Goal: Check status: Check status

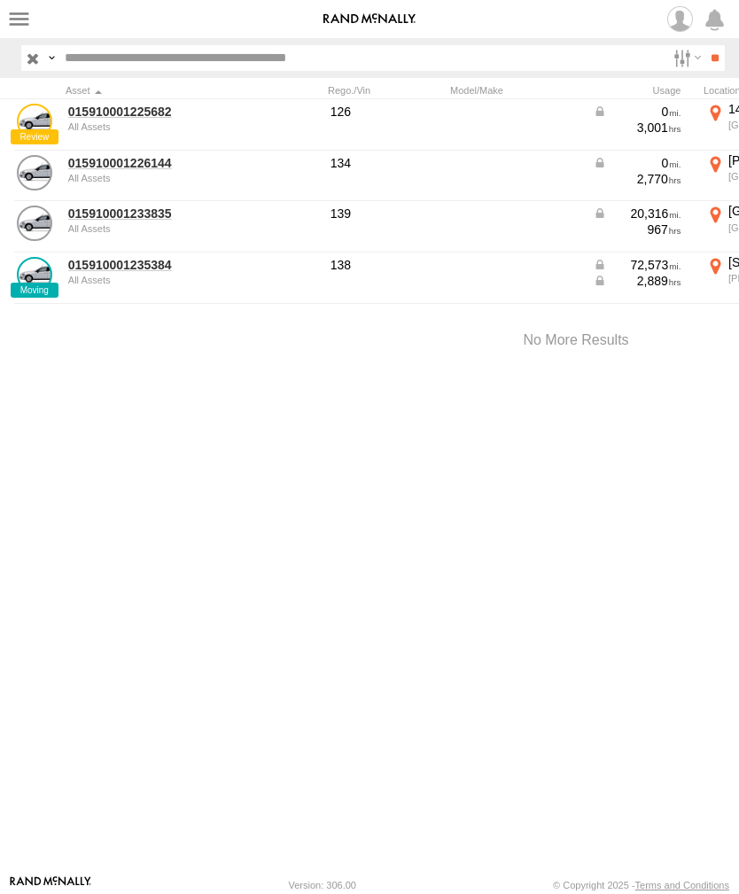
click at [26, 21] on label at bounding box center [19, 19] width 26 height 26
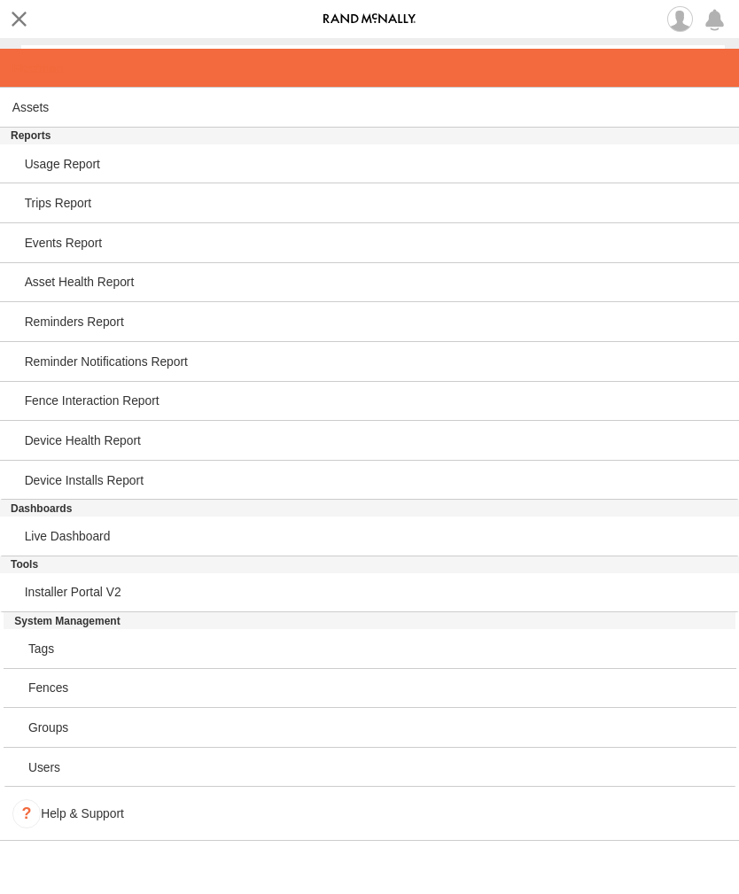
click at [44, 66] on span at bounding box center [37, 68] width 51 height 14
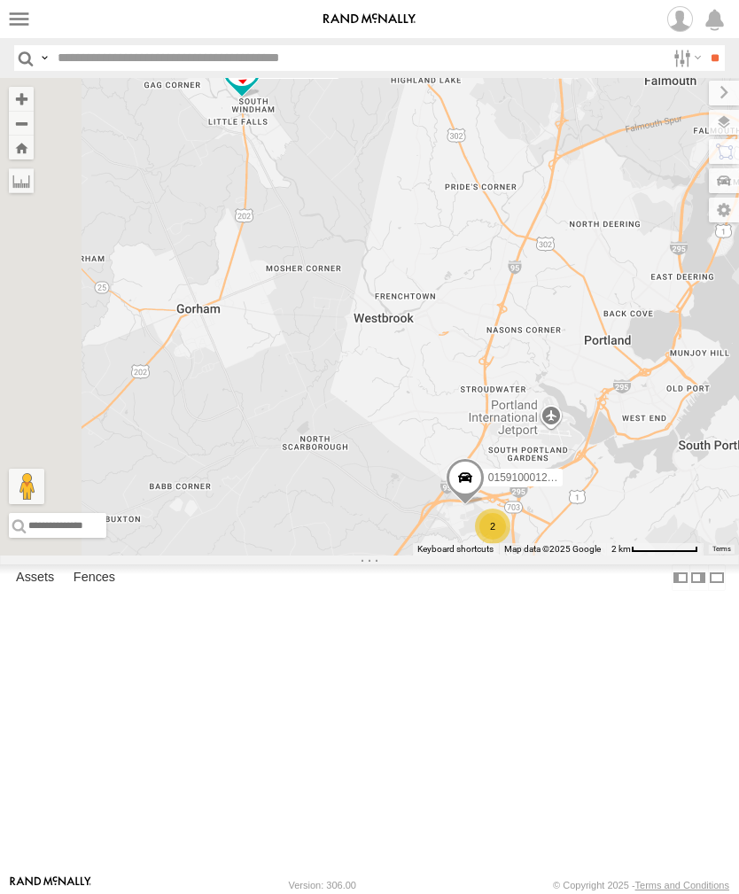
click at [24, 23] on label at bounding box center [19, 19] width 26 height 26
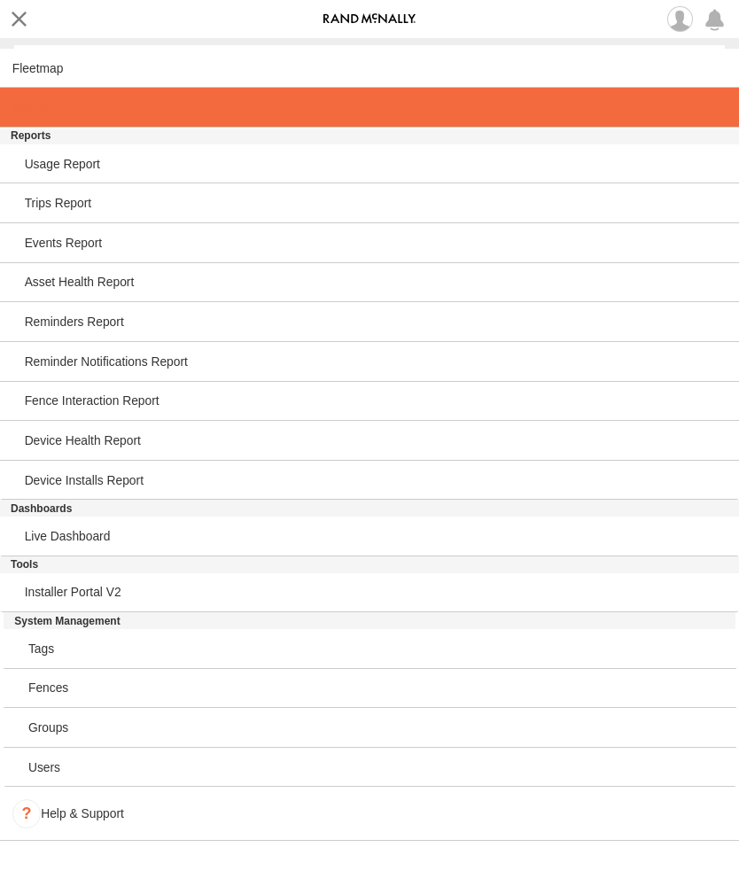
click at [36, 113] on span at bounding box center [30, 107] width 36 height 14
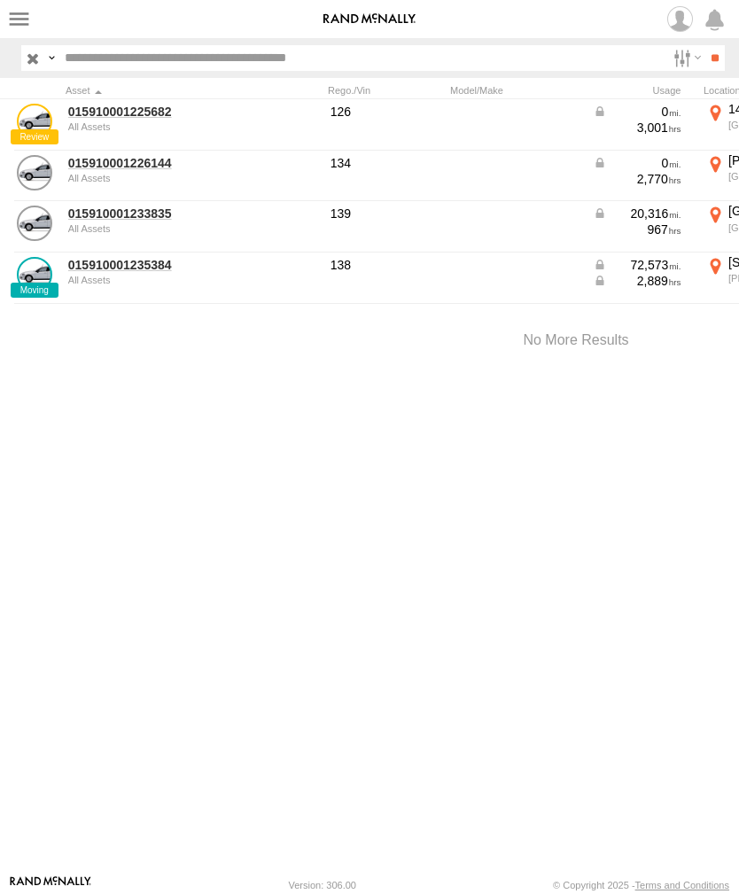
click at [122, 165] on link "015910001226144" at bounding box center [154, 163] width 172 height 16
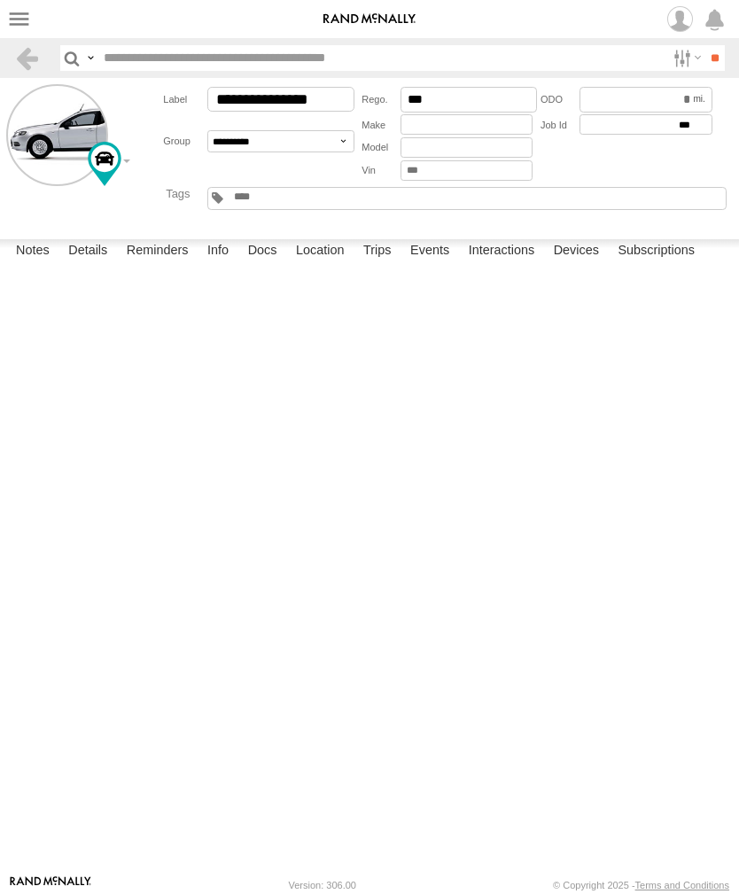
click at [439, 264] on label "Events" at bounding box center [429, 251] width 57 height 25
click at [444, 264] on label "Events" at bounding box center [429, 251] width 57 height 25
click at [28, 28] on label at bounding box center [19, 19] width 26 height 26
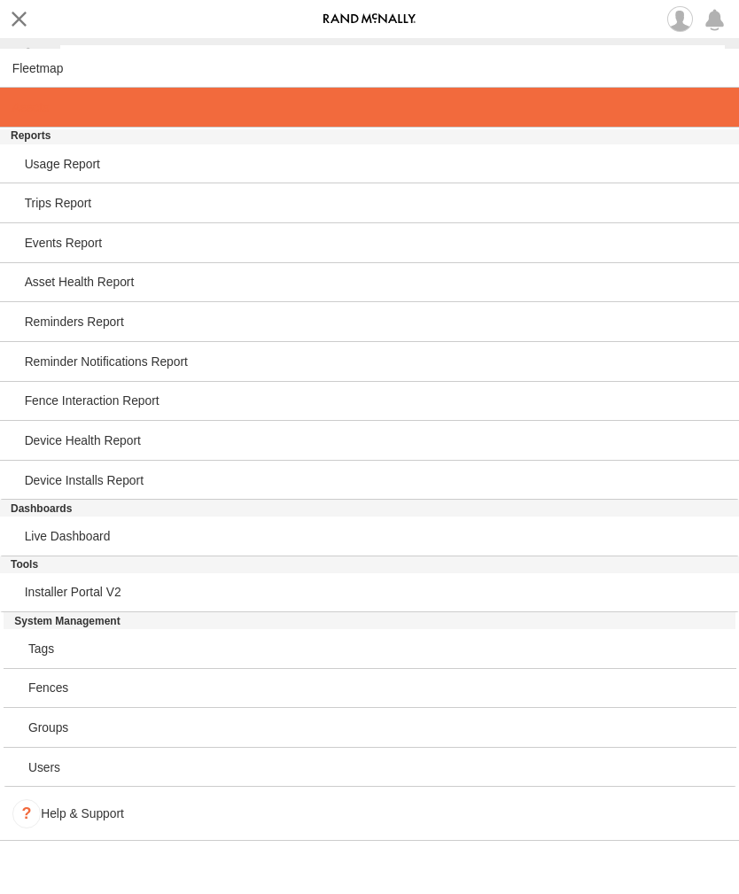
click at [40, 113] on span at bounding box center [30, 107] width 36 height 14
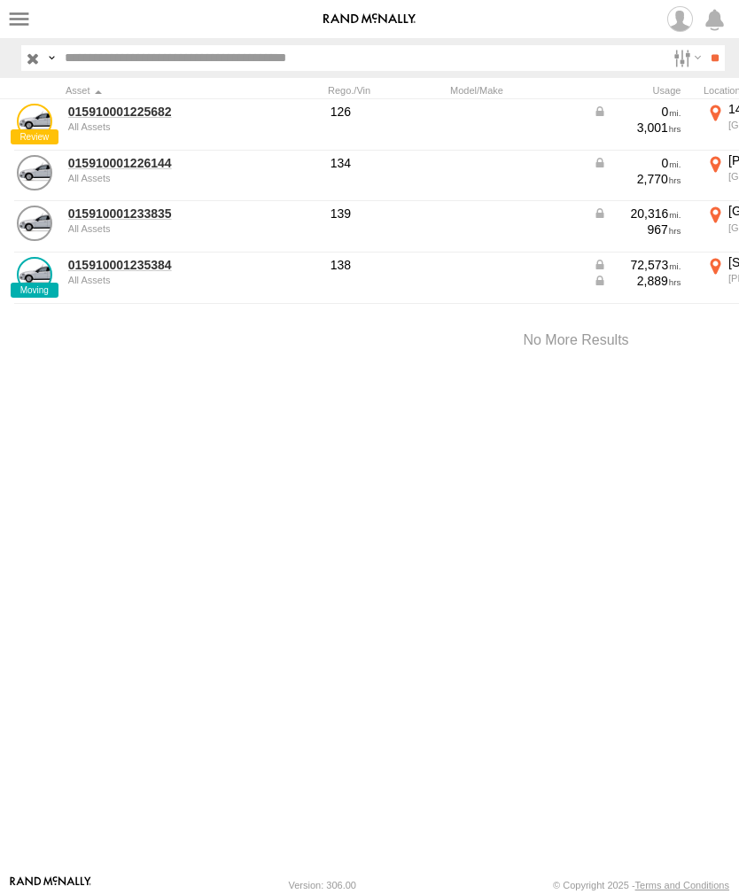
click at [129, 221] on link "015910001233835" at bounding box center [154, 214] width 172 height 16
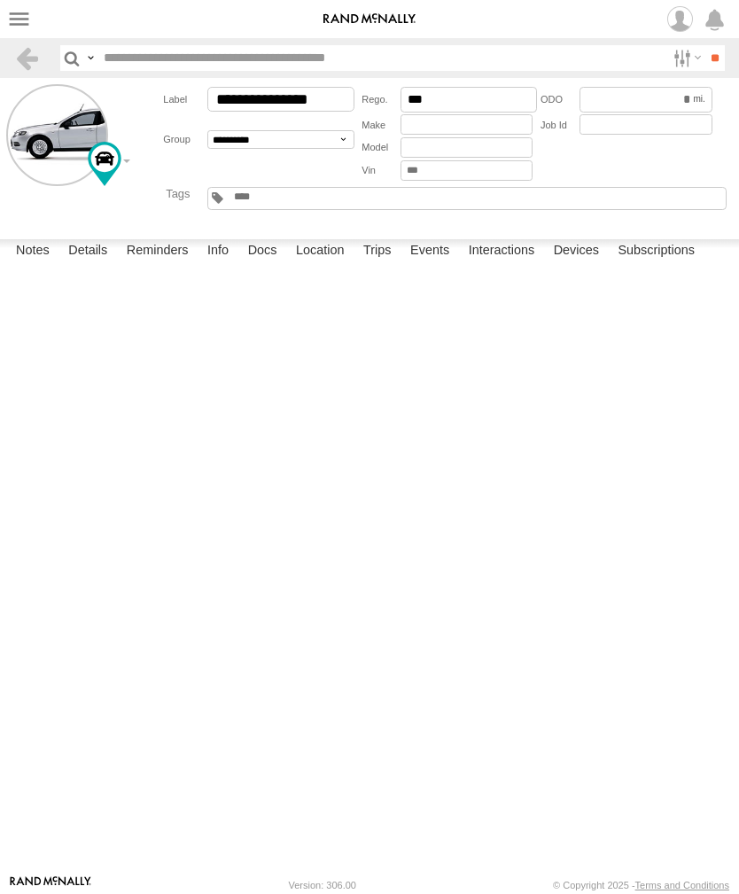
click at [445, 264] on label "Events" at bounding box center [429, 251] width 57 height 25
click at [27, 23] on label at bounding box center [19, 19] width 26 height 26
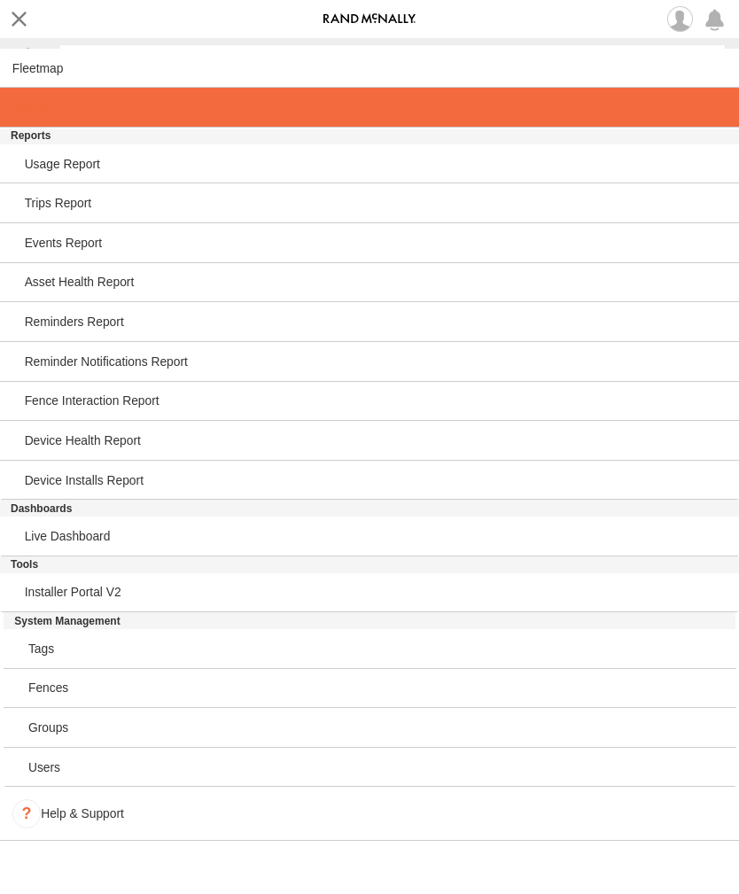
click at [37, 113] on span at bounding box center [30, 107] width 36 height 14
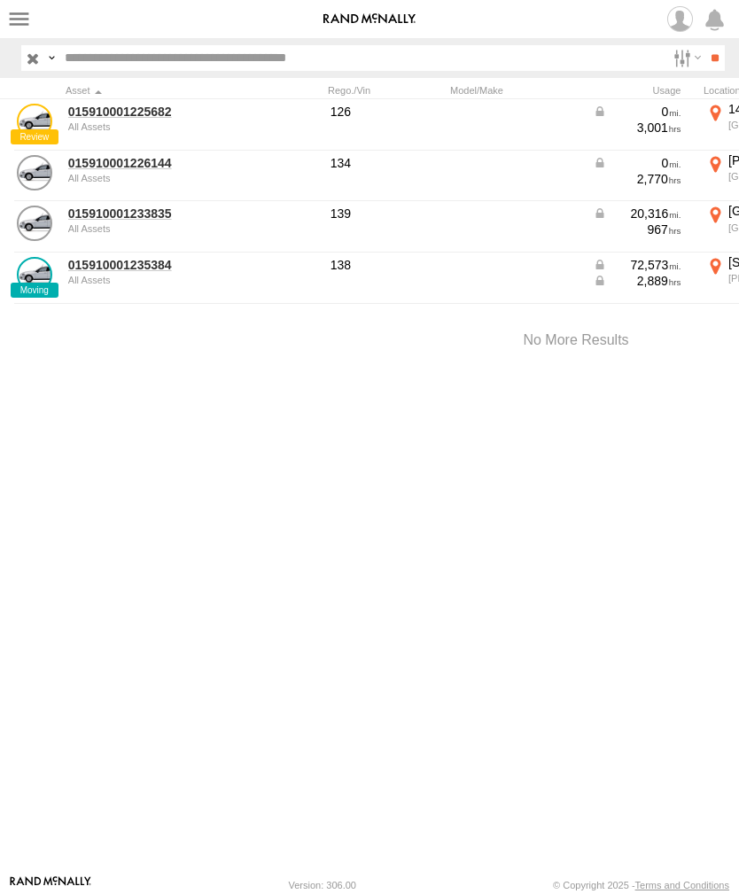
click at [124, 271] on link "015910001235384" at bounding box center [154, 265] width 172 height 16
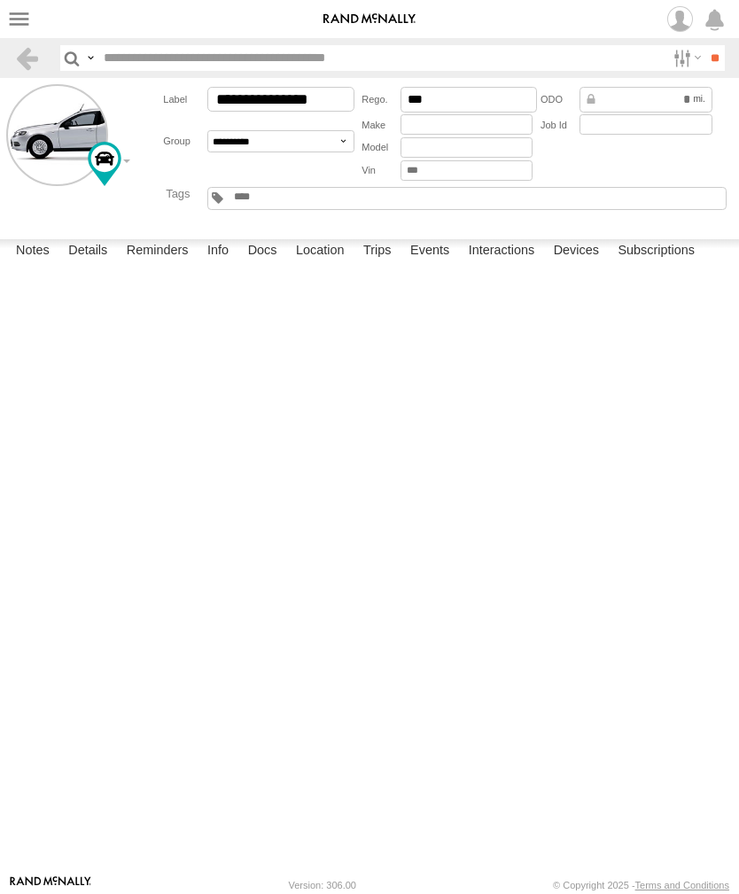
click at [445, 264] on label "Events" at bounding box center [429, 251] width 57 height 25
